Goal: Find specific page/section: Find specific page/section

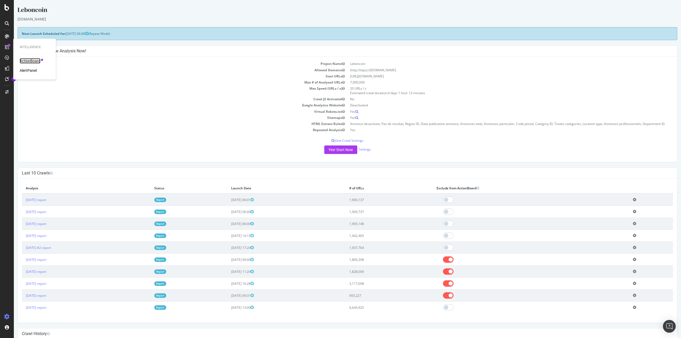
click at [30, 60] on div "ActionBoard" at bounding box center [30, 60] width 21 height 5
